Goal: Information Seeking & Learning: Learn about a topic

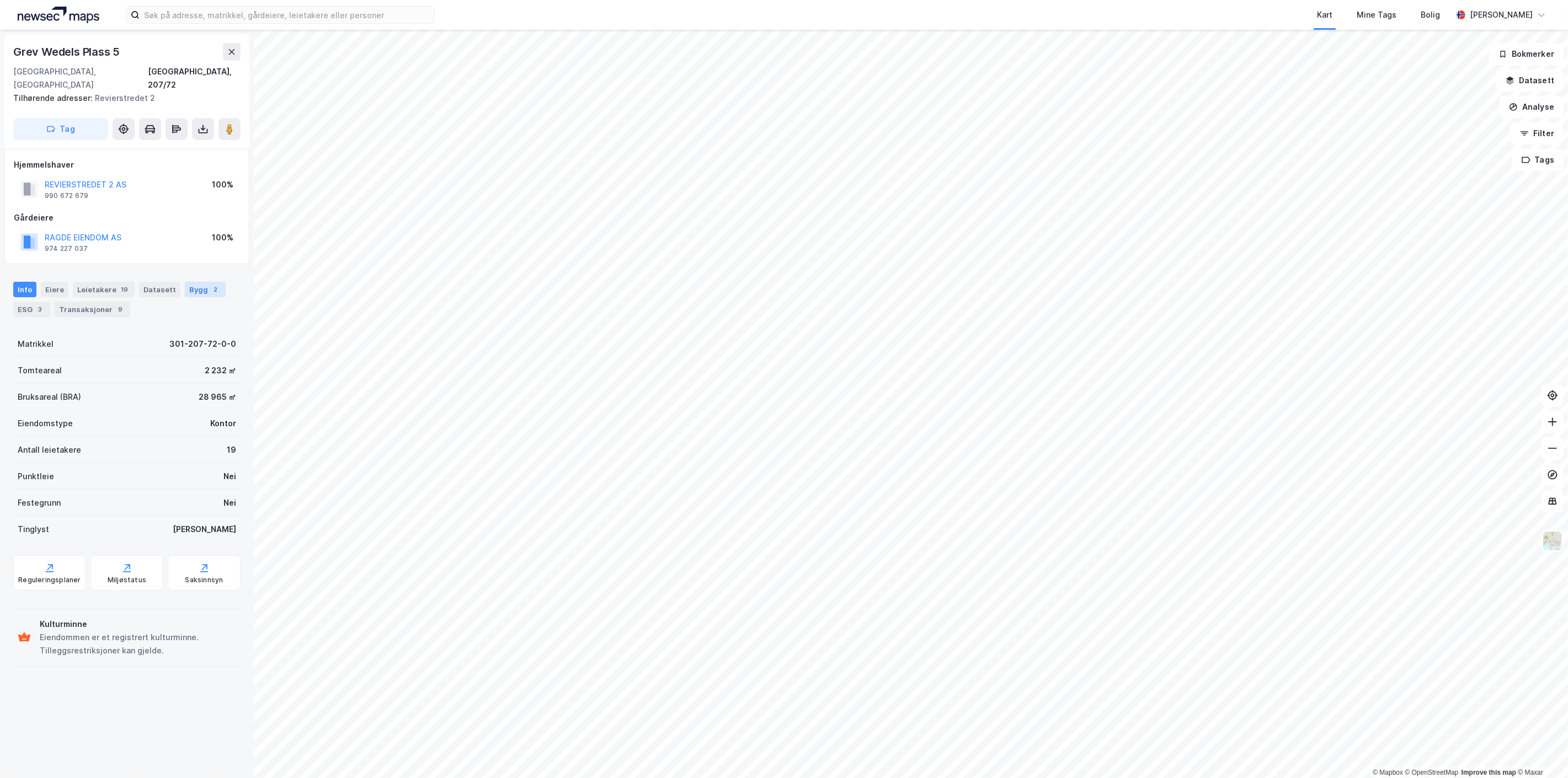
click at [210, 284] on div "2" at bounding box center [216, 289] width 11 height 11
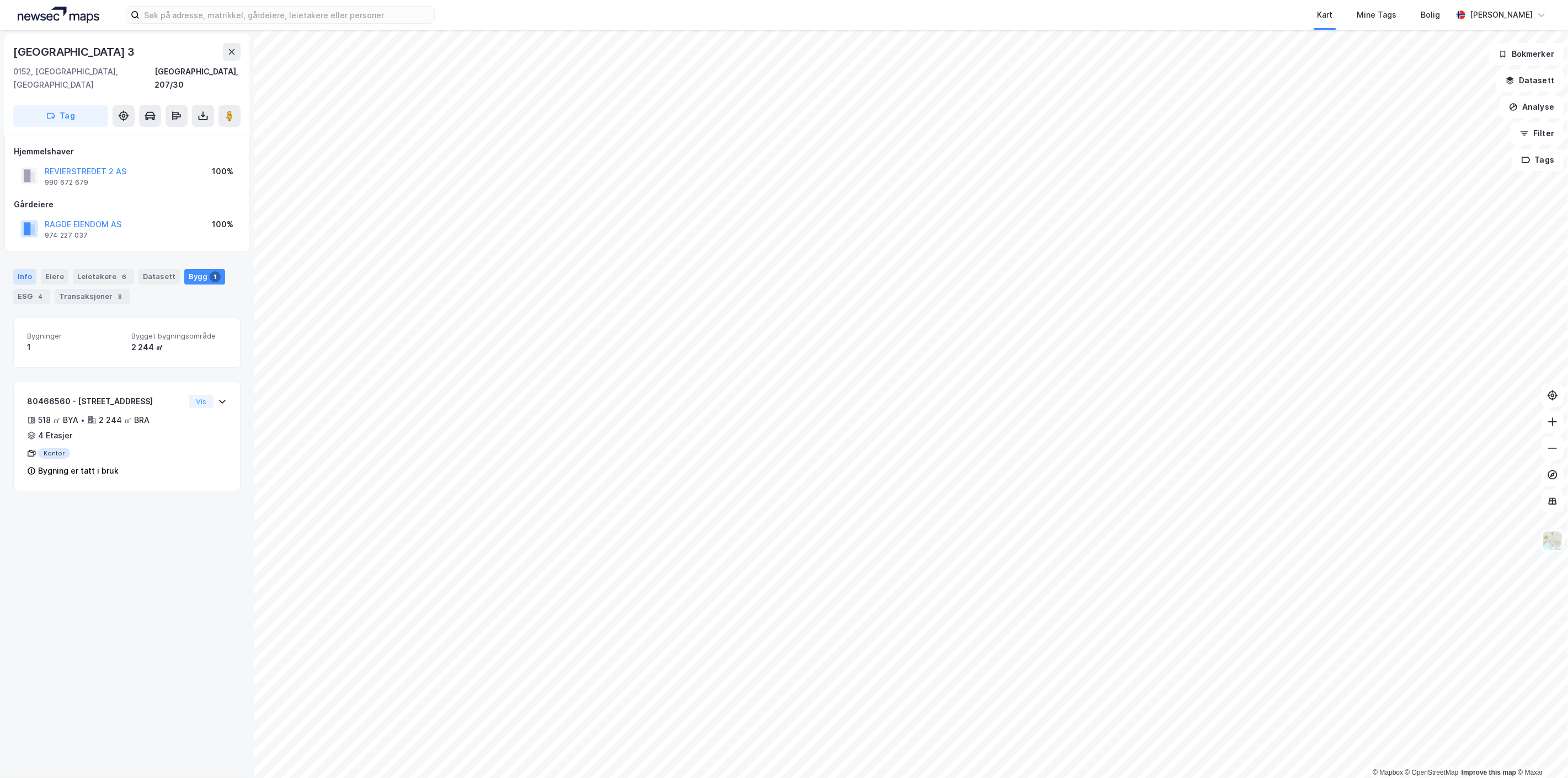
click at [17, 269] on div "Info" at bounding box center [24, 277] width 23 height 16
